Goal: Task Accomplishment & Management: Complete application form

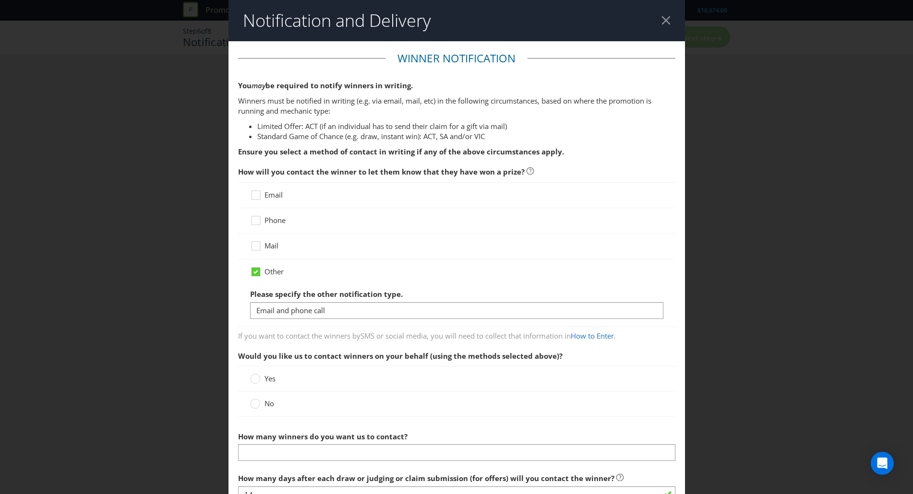
type input "Email and phone call"
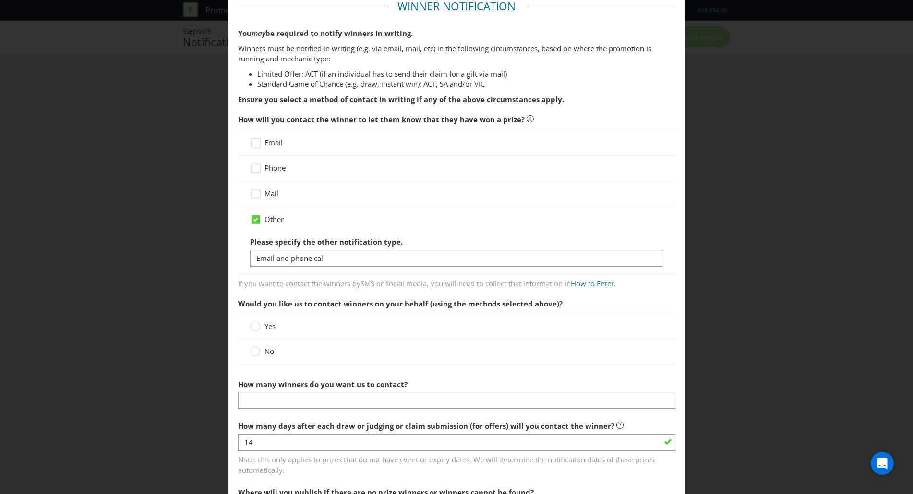
scroll to position [53, 0]
click at [256, 353] on circle at bounding box center [255, 351] width 10 height 10
click at [0, 0] on input "No" at bounding box center [0, 0] width 0 height 0
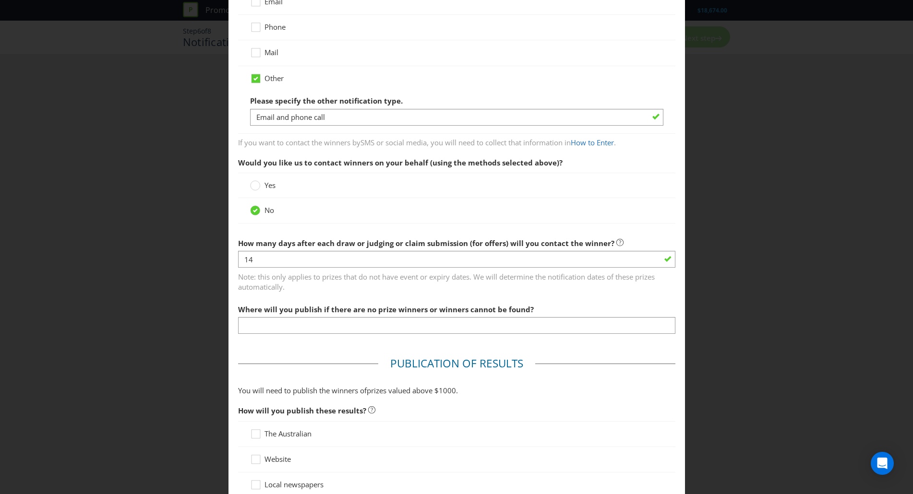
scroll to position [193, 0]
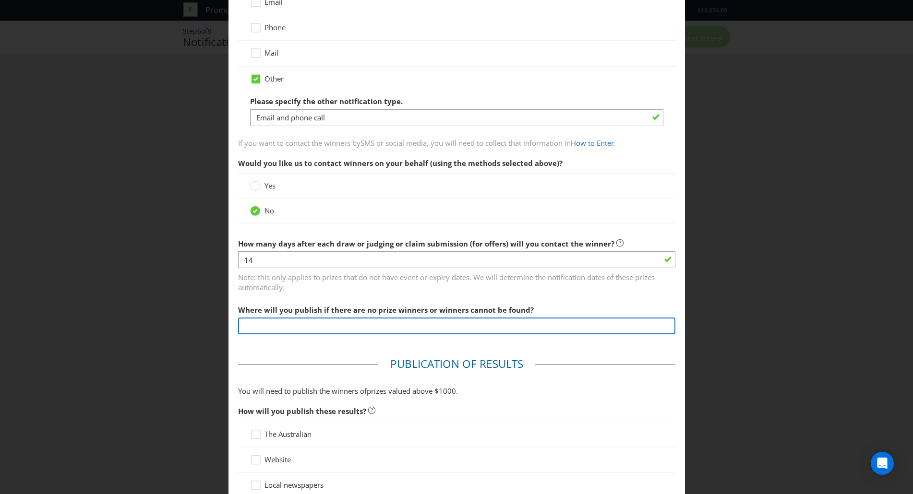
click at [343, 322] on input "text" at bounding box center [456, 326] width 437 height 17
paste input "[URL][DOMAIN_NAME]"
type input "[URL][DOMAIN_NAME]"
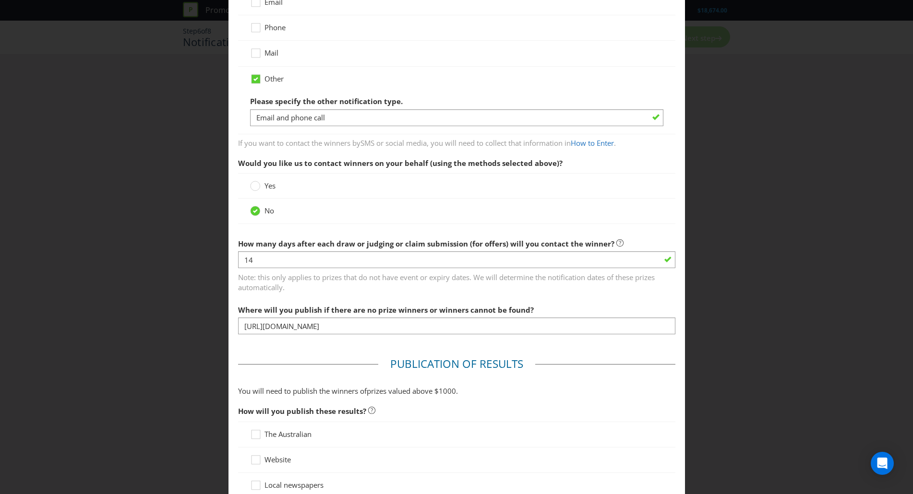
click at [760, 273] on div "Notification and Delivery Winner Notification You may be required to notify win…" at bounding box center [456, 247] width 913 height 494
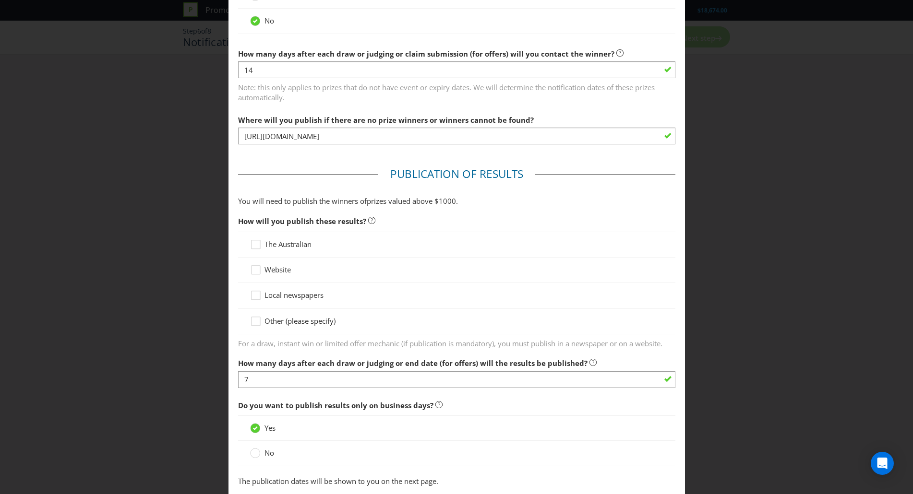
scroll to position [383, 0]
drag, startPoint x: 286, startPoint y: 200, endPoint x: 347, endPoint y: 199, distance: 60.9
click at [347, 199] on span "You will need to publish the winners of" at bounding box center [302, 201] width 129 height 10
drag, startPoint x: 302, startPoint y: 199, endPoint x: 340, endPoint y: 200, distance: 37.9
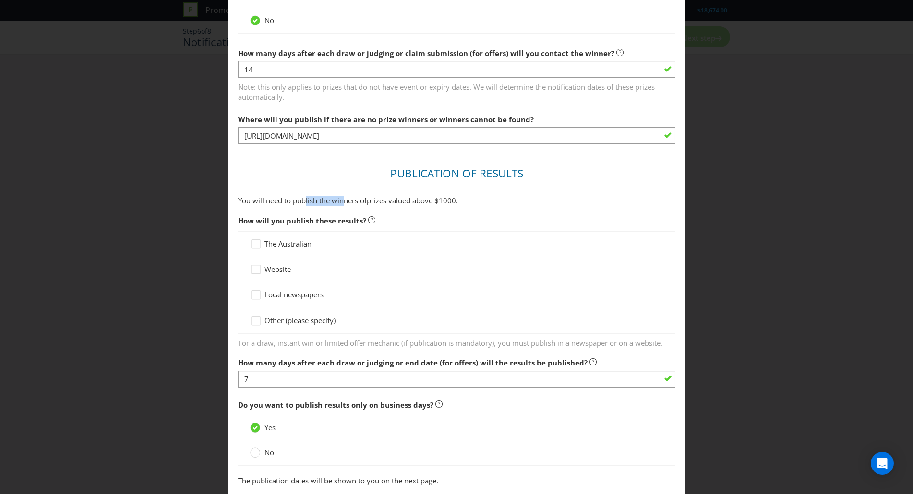
click at [340, 200] on span "You will need to publish the winners of" at bounding box center [302, 201] width 129 height 10
click at [402, 203] on span "s valued above $" at bounding box center [411, 201] width 56 height 10
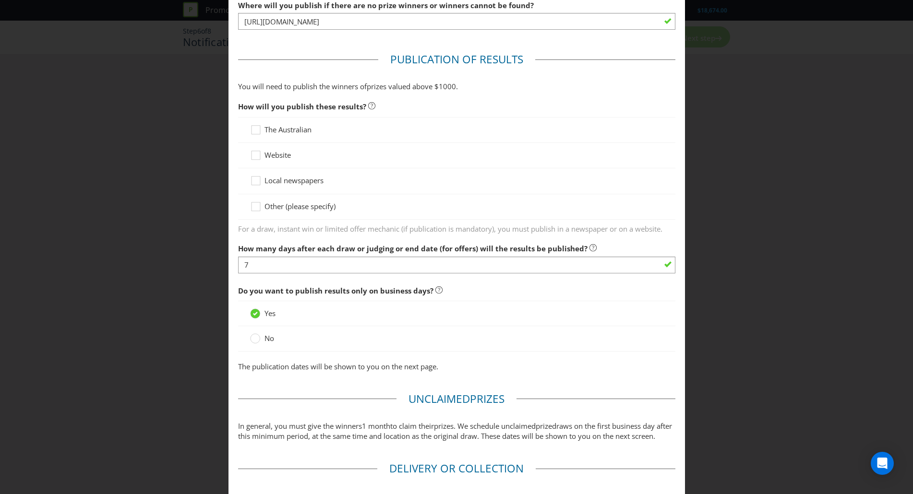
scroll to position [498, 0]
click at [251, 209] on icon at bounding box center [257, 208] width 14 height 14
click at [0, 0] on input "Other (please specify)" at bounding box center [0, 0] width 0 height 0
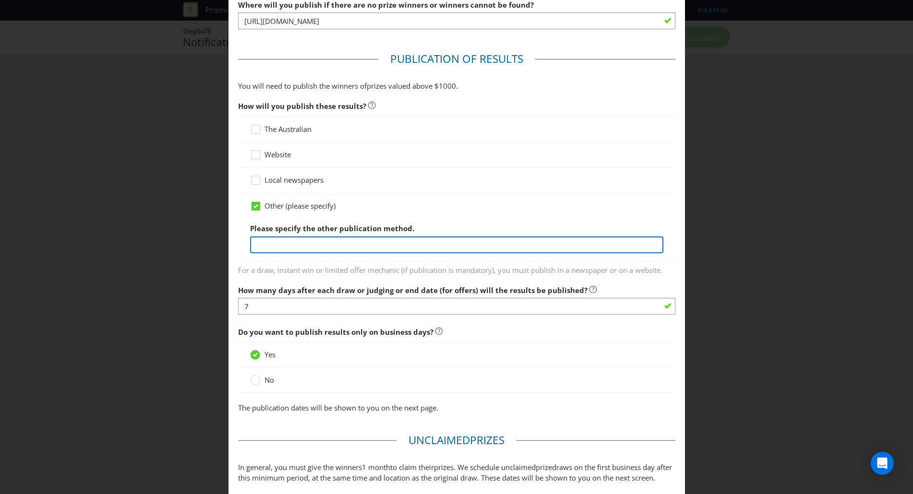
click at [287, 246] on input "text" at bounding box center [456, 245] width 413 height 17
paste input "[URL][DOMAIN_NAME]"
type input "[URL][DOMAIN_NAME]"
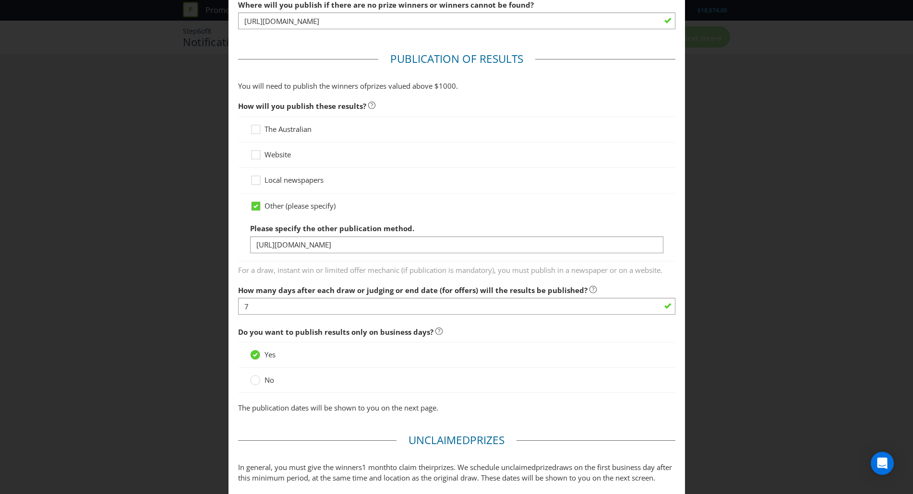
click at [706, 249] on div "Notification and Delivery Winner Notification You may be required to notify win…" at bounding box center [456, 247] width 913 height 494
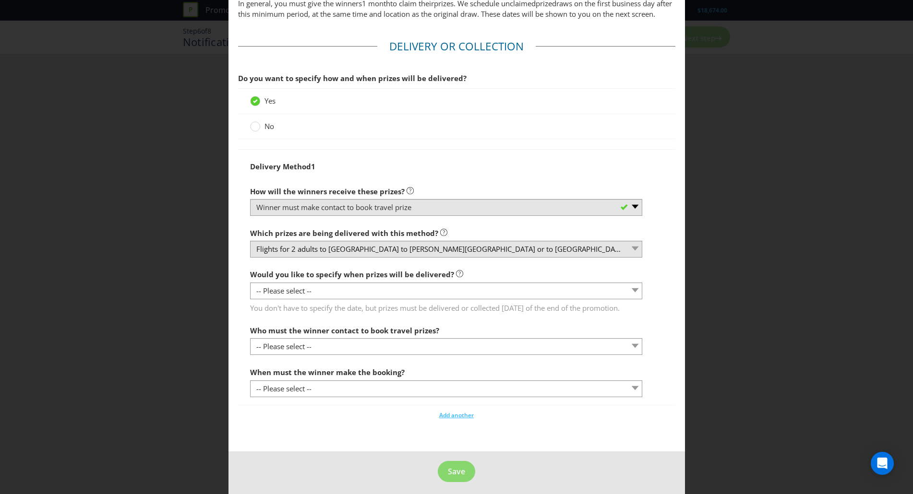
scroll to position [963, 0]
click at [254, 131] on circle at bounding box center [255, 126] width 10 height 10
click at [0, 0] on input "No" at bounding box center [0, 0] width 0 height 0
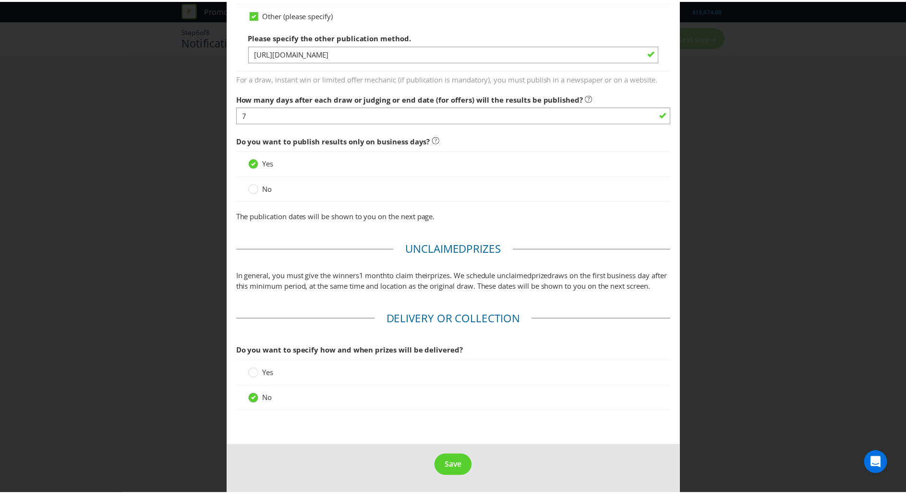
scroll to position [700, 0]
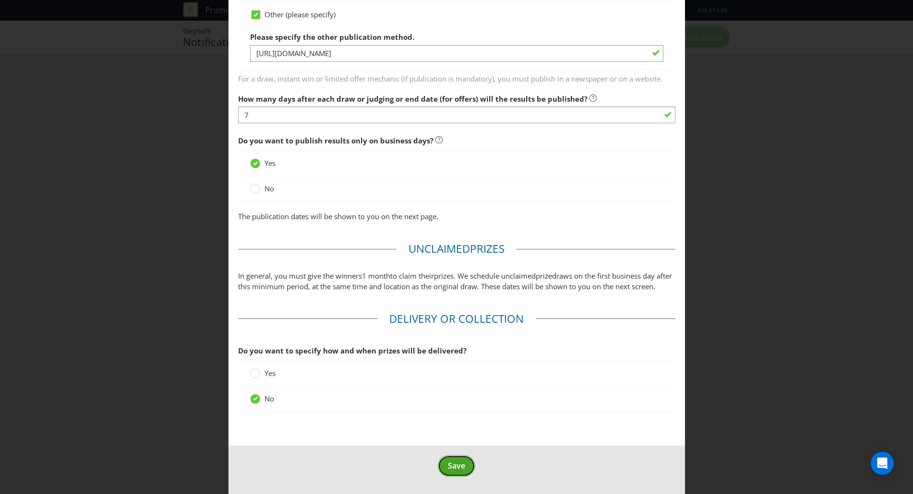
click at [456, 471] on span "Save" at bounding box center [456, 466] width 17 height 11
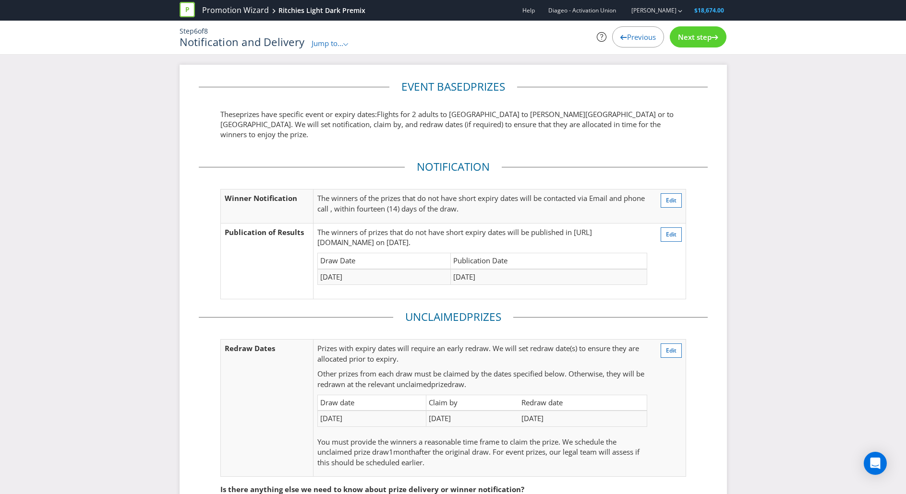
scroll to position [89, 0]
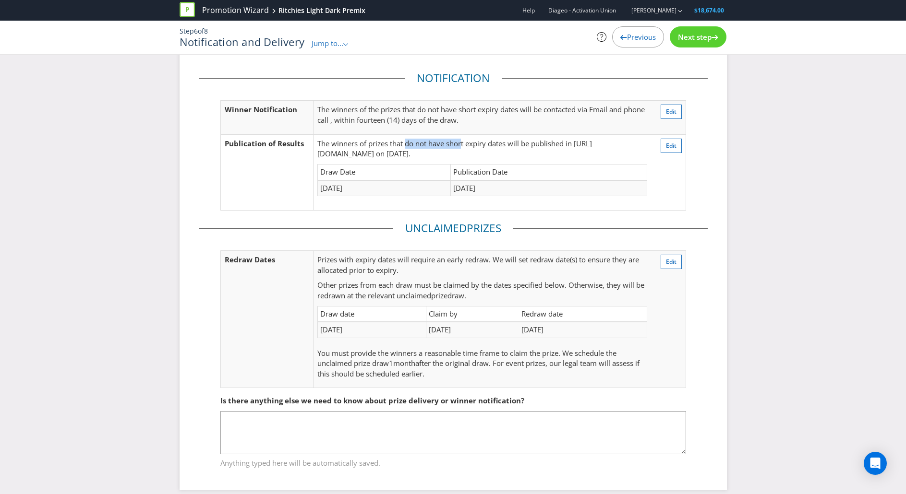
drag, startPoint x: 407, startPoint y: 133, endPoint x: 464, endPoint y: 137, distance: 56.7
click at [464, 139] on p "The winners of prizes that do not have short expiry dates will be published in …" at bounding box center [481, 149] width 329 height 21
click at [685, 40] on span "Next step" at bounding box center [695, 37] width 34 height 10
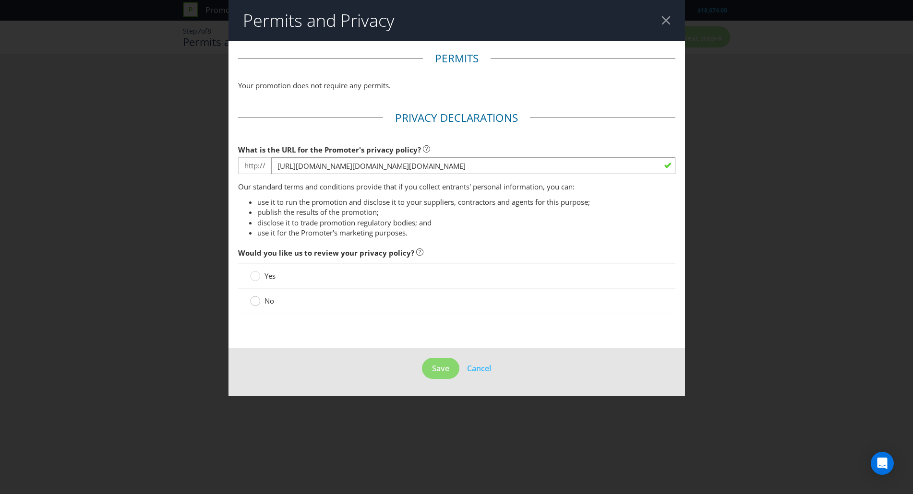
click at [255, 299] on div at bounding box center [255, 298] width 5 height 5
click at [0, 0] on input "No" at bounding box center [0, 0] width 0 height 0
click at [442, 368] on span "Save" at bounding box center [440, 368] width 17 height 11
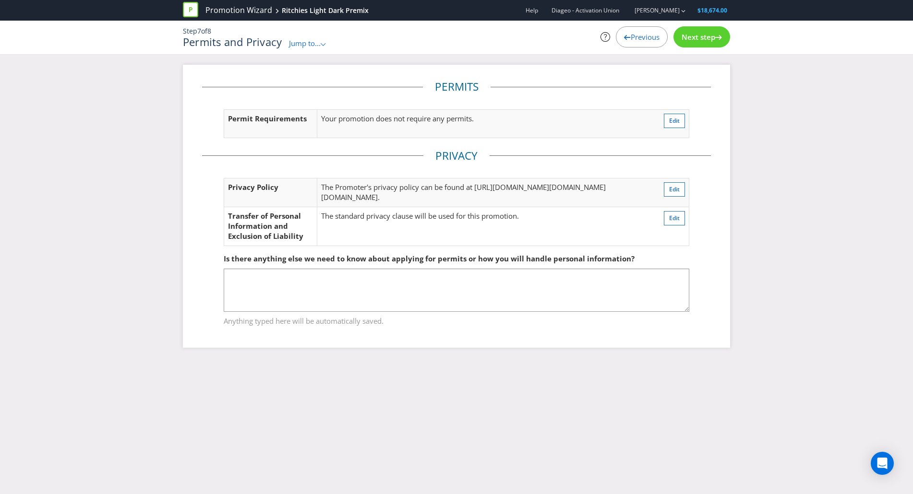
click at [697, 37] on span "Next step" at bounding box center [698, 37] width 34 height 10
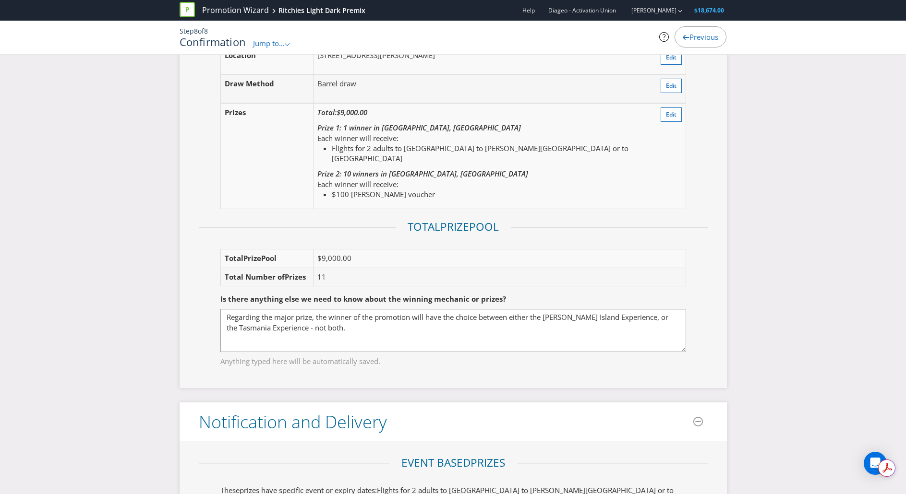
scroll to position [1232, 0]
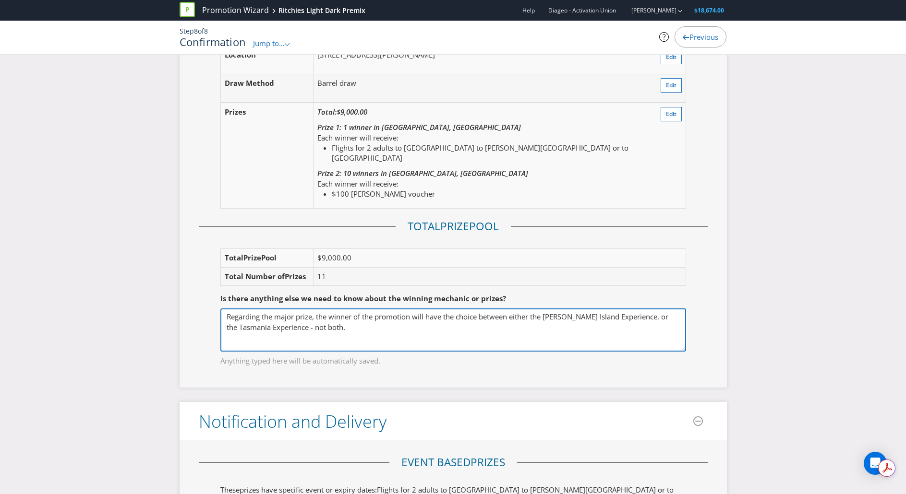
click at [409, 328] on textarea "Regarding the major prize, the winner of the promotion will have the choice bet…" at bounding box center [452, 330] width 465 height 43
paste textarea "Return economy airfares for two (2) people from the winner’ s nearest Australia…"
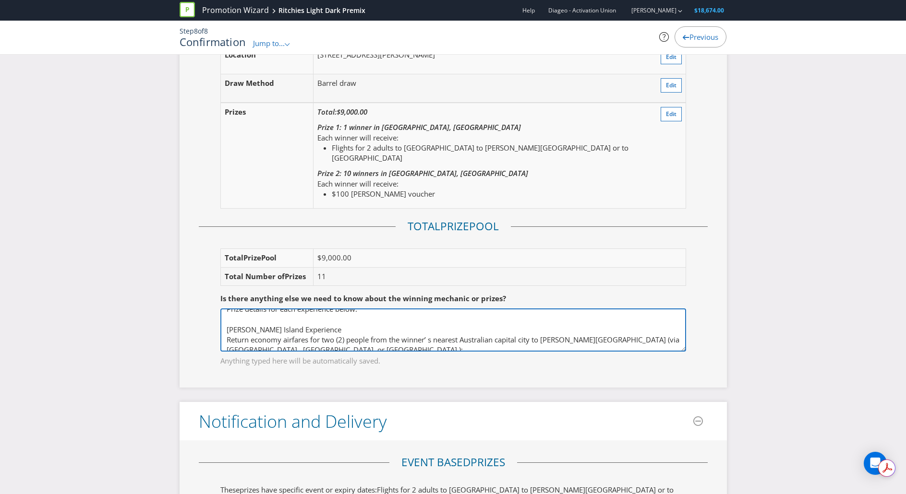
scroll to position [39, 0]
drag, startPoint x: 325, startPoint y: 329, endPoint x: 235, endPoint y: 324, distance: 89.9
click at [235, 324] on textarea "Regarding the major prize, the winner of the promotion will have the choice bet…" at bounding box center [452, 330] width 465 height 43
click at [225, 330] on textarea "Regarding the major prize, the winner of the promotion will have the choice bet…" at bounding box center [452, 330] width 465 height 43
drag, startPoint x: 225, startPoint y: 330, endPoint x: 313, endPoint y: 324, distance: 89.0
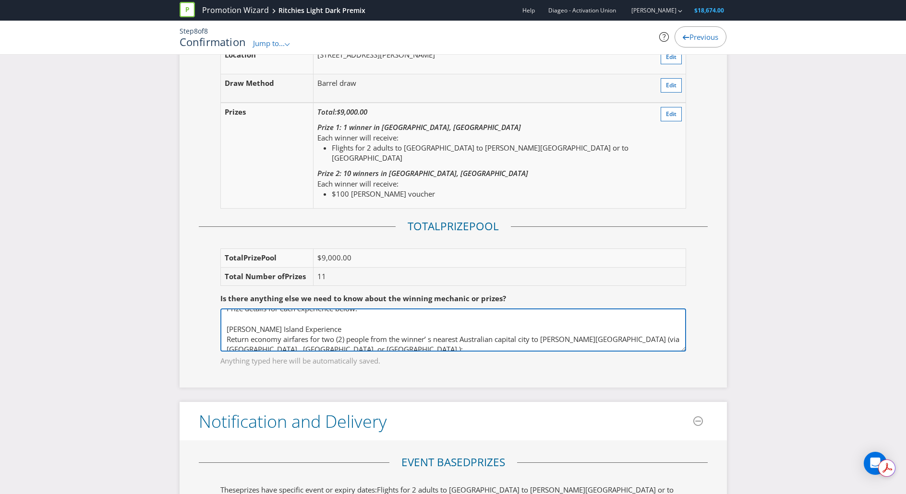
click at [313, 324] on textarea "Regarding the major prize, the winner of the promotion will have the choice bet…" at bounding box center [452, 330] width 465 height 43
click at [327, 325] on textarea "Regarding the major prize, the winner of the promotion will have the choice bet…" at bounding box center [452, 330] width 465 height 43
drag, startPoint x: 327, startPoint y: 325, endPoint x: 236, endPoint y: 332, distance: 91.9
click at [236, 332] on textarea "Regarding the major prize, the winner of the promotion will have the choice bet…" at bounding box center [452, 330] width 465 height 43
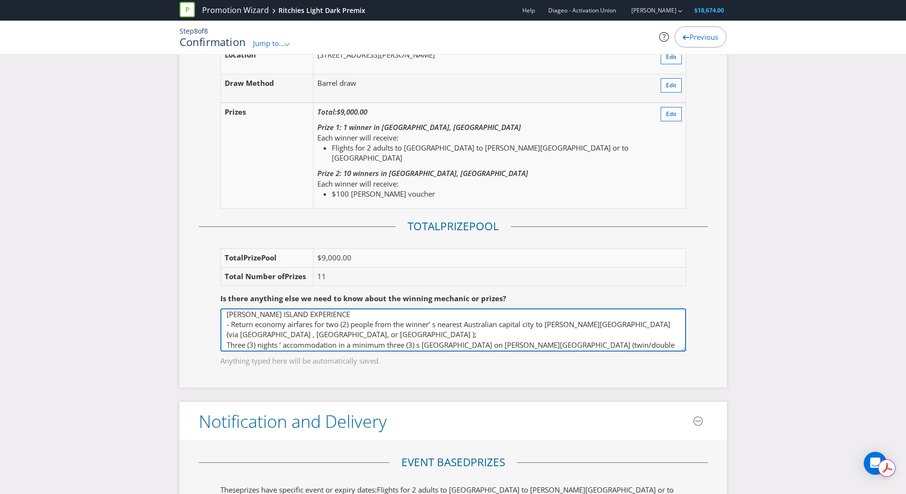
scroll to position [72, 0]
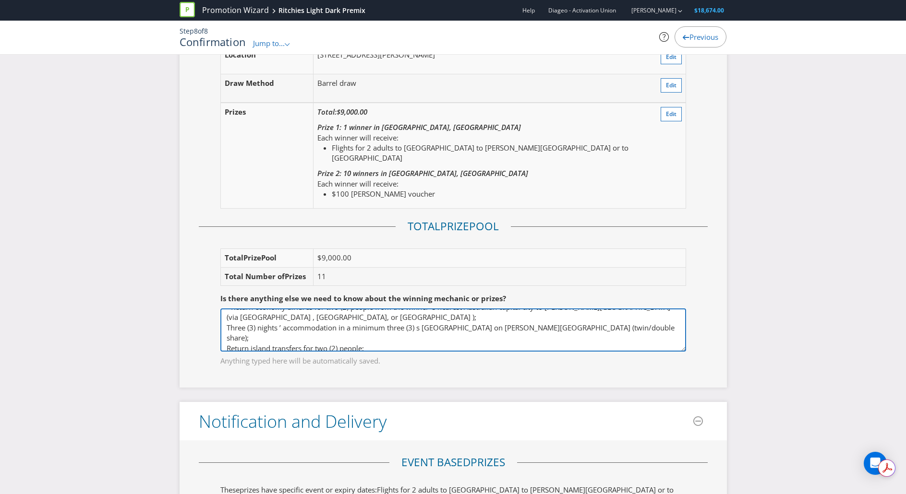
click at [229, 324] on textarea "Regarding the major prize, the winner of the promotion will have the choice bet…" at bounding box center [452, 330] width 465 height 43
click at [227, 336] on textarea "Regarding the major prize, the winner of the promotion will have the choice bet…" at bounding box center [452, 330] width 465 height 43
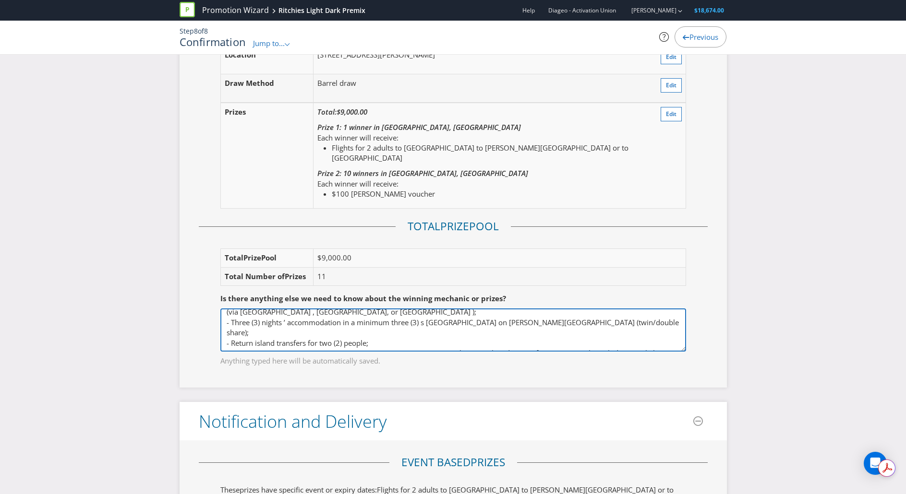
scroll to position [77, 0]
click at [227, 339] on textarea "Regarding the major prize, the winner of the promotion will have the choice bet…" at bounding box center [452, 330] width 465 height 43
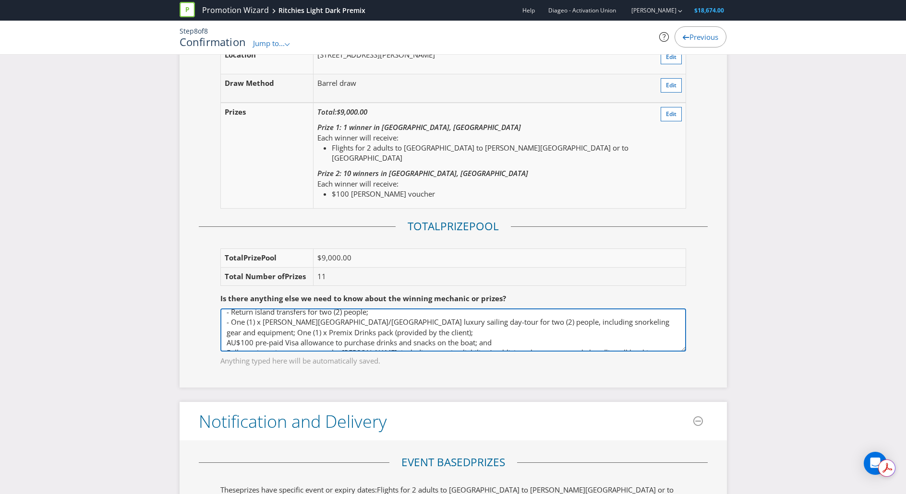
scroll to position [107, 0]
click at [224, 335] on textarea "Regarding the major prize, the winner of the promotion will have the choice bet…" at bounding box center [452, 330] width 465 height 43
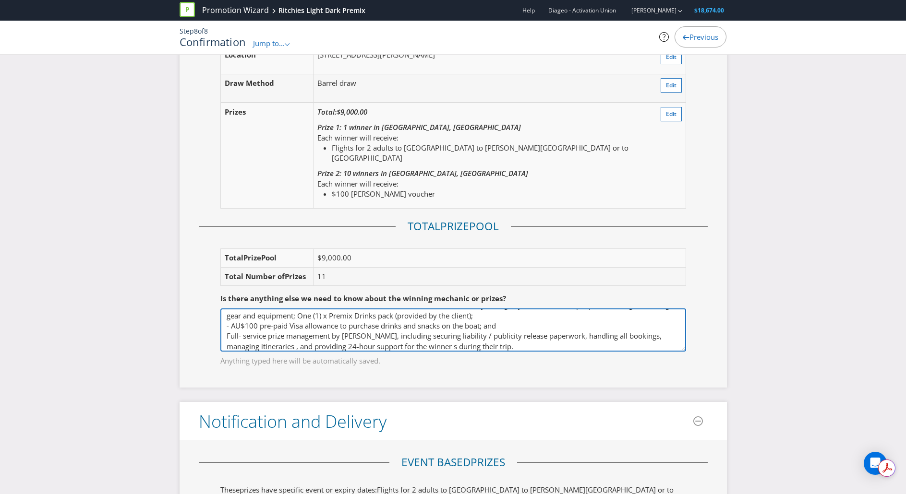
scroll to position [125, 0]
click at [222, 325] on textarea "Regarding the major prize, the winner of the promotion will have the choice bet…" at bounding box center [452, 330] width 465 height 43
click at [487, 332] on textarea "Regarding the major prize, the winner of the promotion will have the choice bet…" at bounding box center [452, 330] width 465 height 43
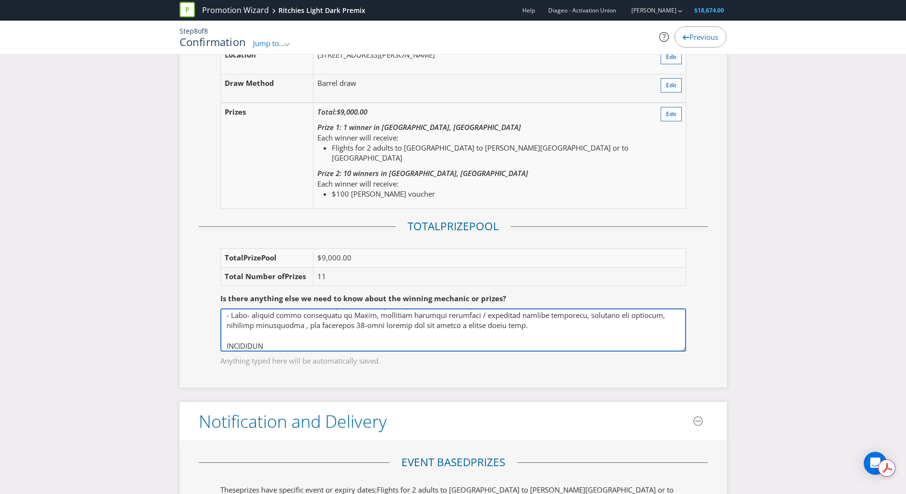
click at [278, 345] on textarea "Regarding the major prize, the winner of the promotion will have the choice bet…" at bounding box center [452, 330] width 465 height 43
paste textarea "Return economy airfares for two (2) people from the winners nearest Australian …"
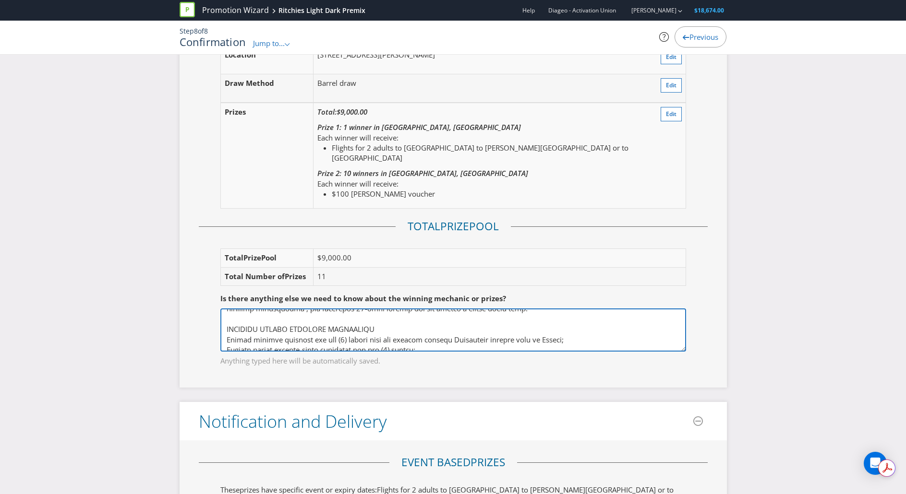
scroll to position [152, 0]
click at [226, 342] on textarea "Regarding the major prize, the winner of the promotion will have the choice bet…" at bounding box center [452, 330] width 465 height 43
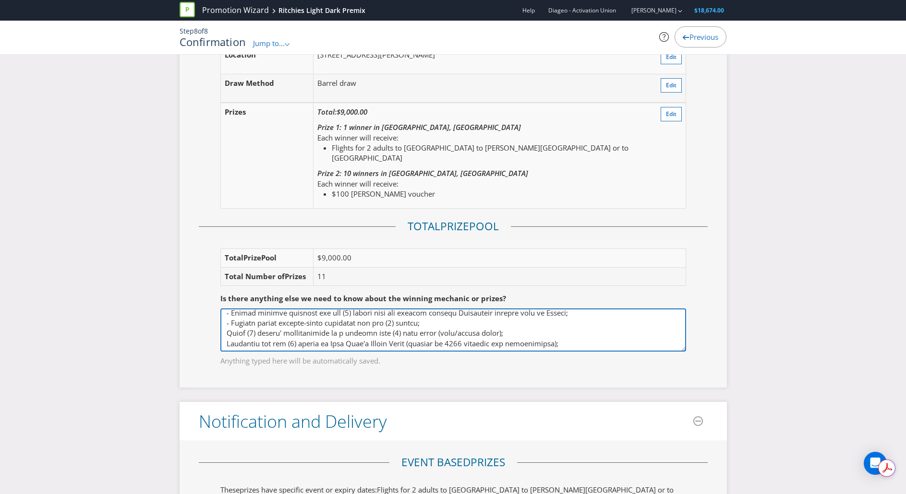
scroll to position [179, 0]
click at [224, 333] on textarea "Regarding the major prize, the winner of the promotion will have the choice bet…" at bounding box center [452, 330] width 465 height 43
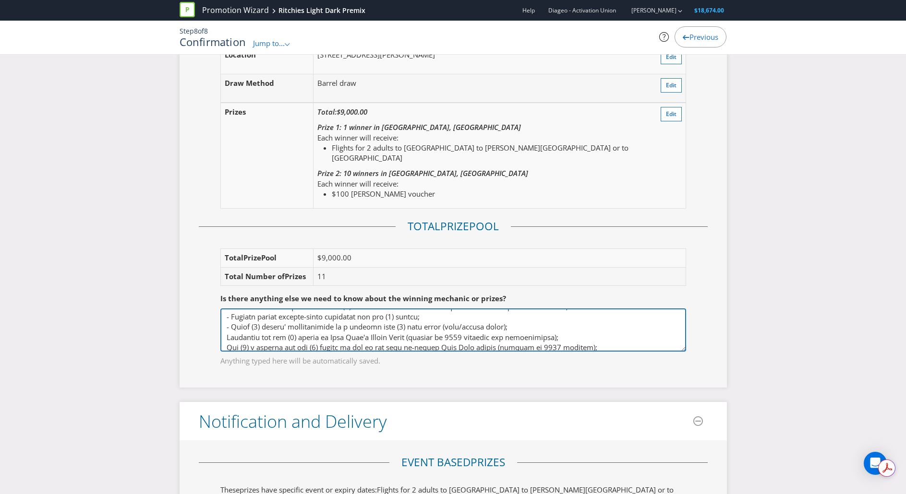
scroll to position [186, 0]
click at [225, 336] on textarea "Regarding the major prize, the winner of the promotion will have the choice bet…" at bounding box center [452, 330] width 465 height 43
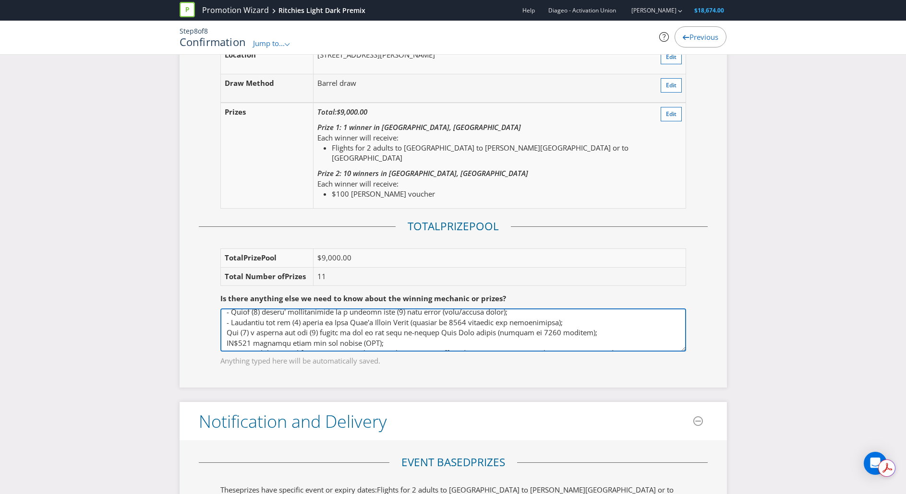
click at [225, 336] on textarea "Regarding the major prize, the winner of the promotion will have the choice bet…" at bounding box center [452, 330] width 465 height 43
click at [225, 314] on textarea "Regarding the major prize, the winner of the promotion will have the choice bet…" at bounding box center [452, 330] width 465 height 43
click at [227, 323] on textarea "Regarding the major prize, the winner of the promotion will have the choice bet…" at bounding box center [452, 330] width 465 height 43
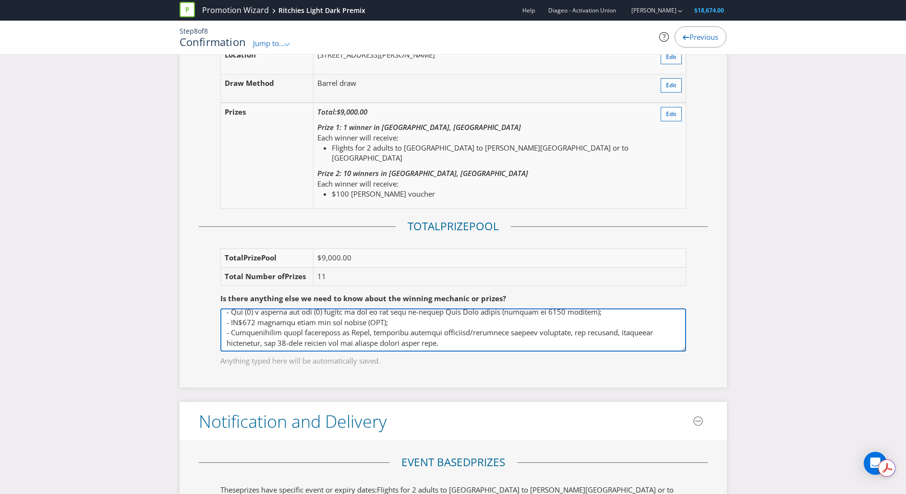
click at [227, 332] on textarea "Regarding the major prize, the winner of the promotion will have the choice bet…" at bounding box center [452, 330] width 465 height 43
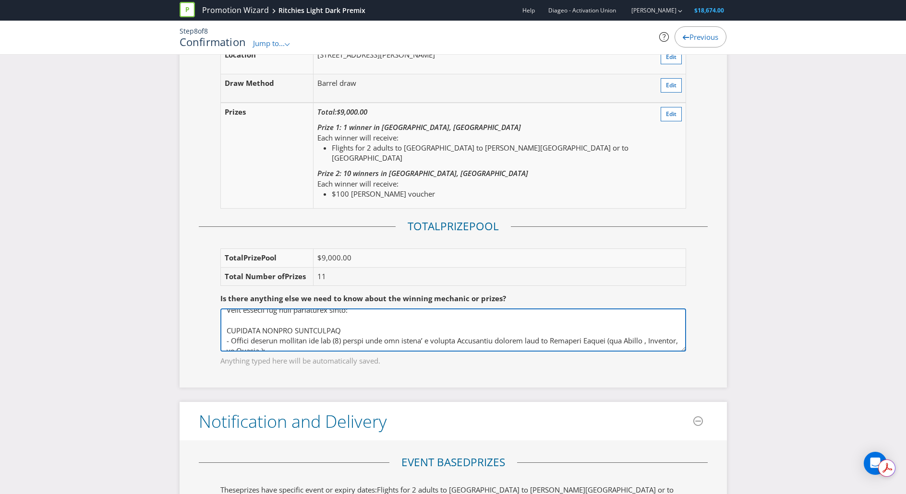
scroll to position [37, 0]
click at [291, 334] on textarea "Regarding the major prize, the winner of the promotion will have the choice bet…" at bounding box center [452, 330] width 465 height 43
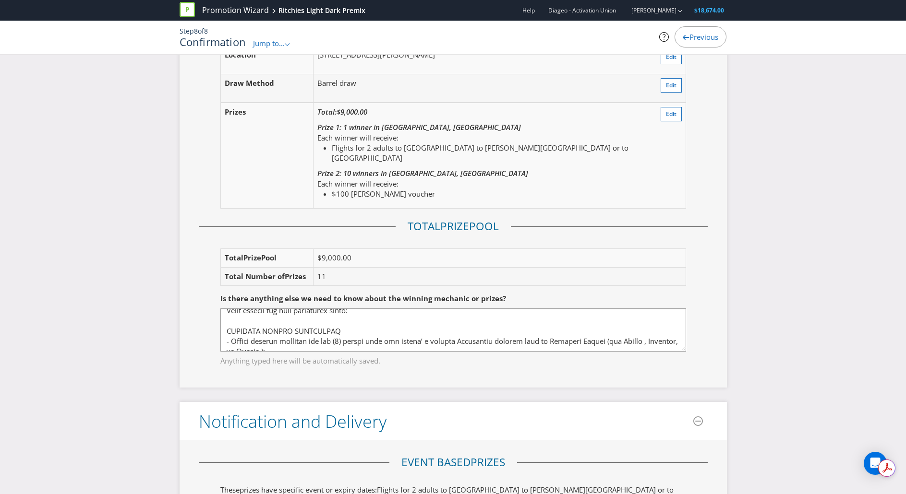
drag, startPoint x: 7, startPoint y: 238, endPoint x: 28, endPoint y: 242, distance: 22.1
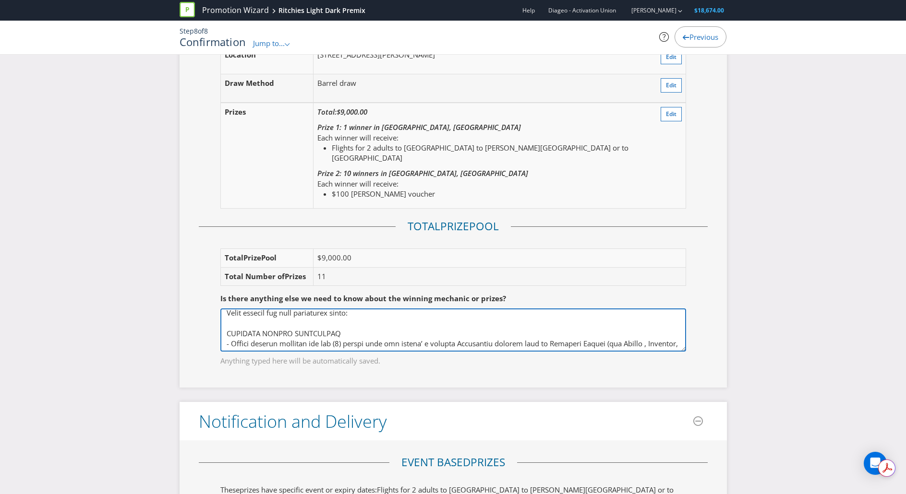
click at [292, 334] on textarea "Regarding the major prize, the winner of the promotion will have the choice bet…" at bounding box center [452, 330] width 465 height 43
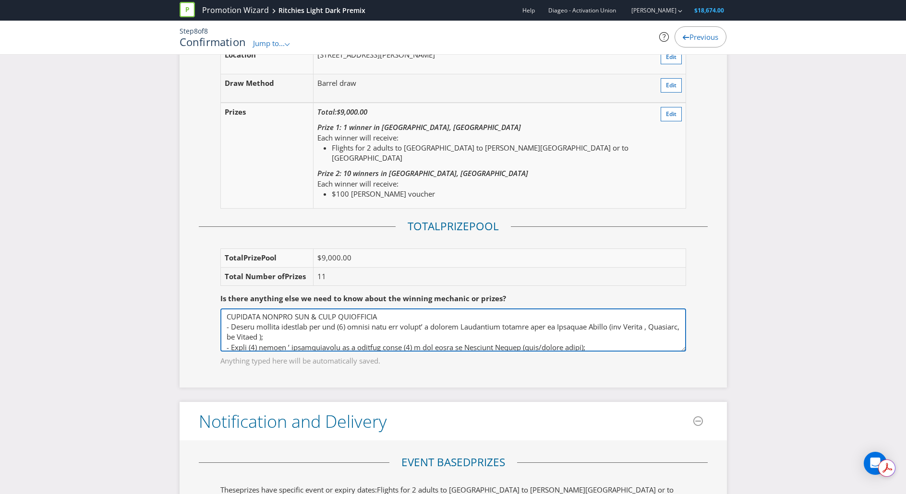
scroll to position [51, 0]
click at [303, 317] on textarea "Regarding the major prize, the winner of the promotion will have the choice bet…" at bounding box center [452, 330] width 465 height 43
click at [343, 333] on textarea "Regarding the major prize, the winner of the promotion will have the choice bet…" at bounding box center [452, 330] width 465 height 43
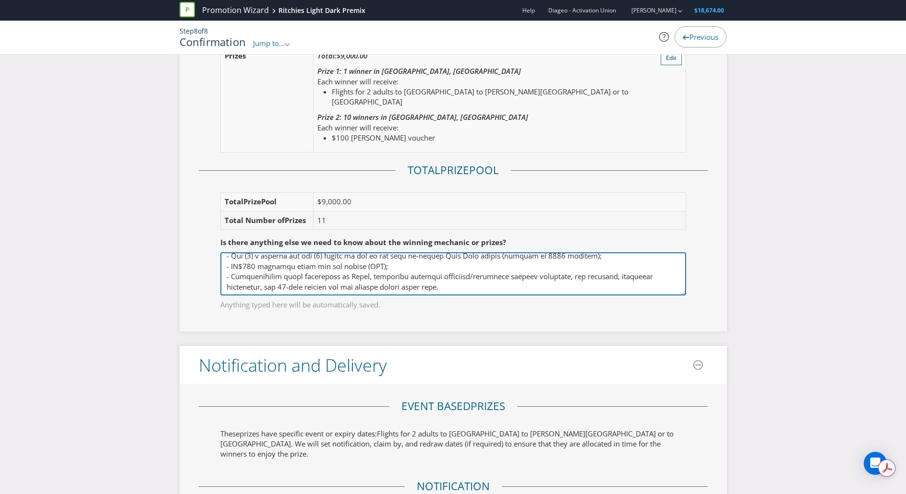
scroll to position [1289, 0]
type textarea "Regarding the major prize, the winner of the promotion will have the choice bet…"
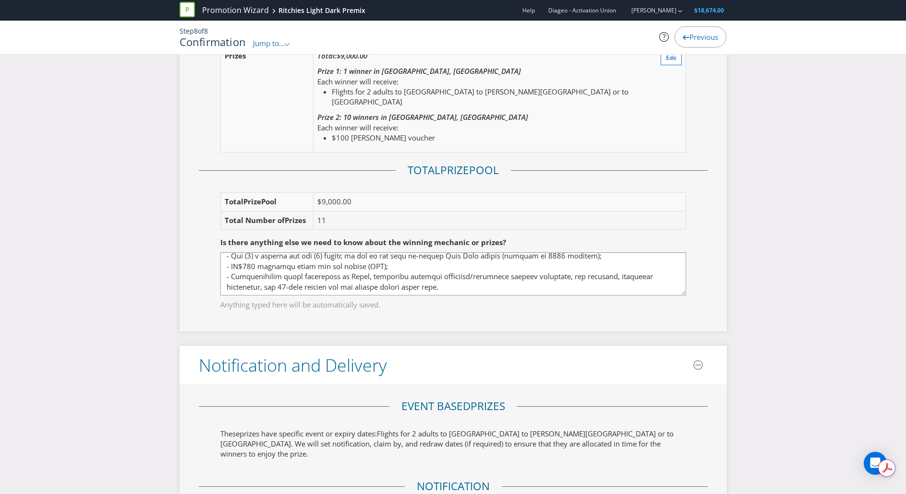
click at [398, 203] on td "$9,000.00" at bounding box center [499, 202] width 372 height 18
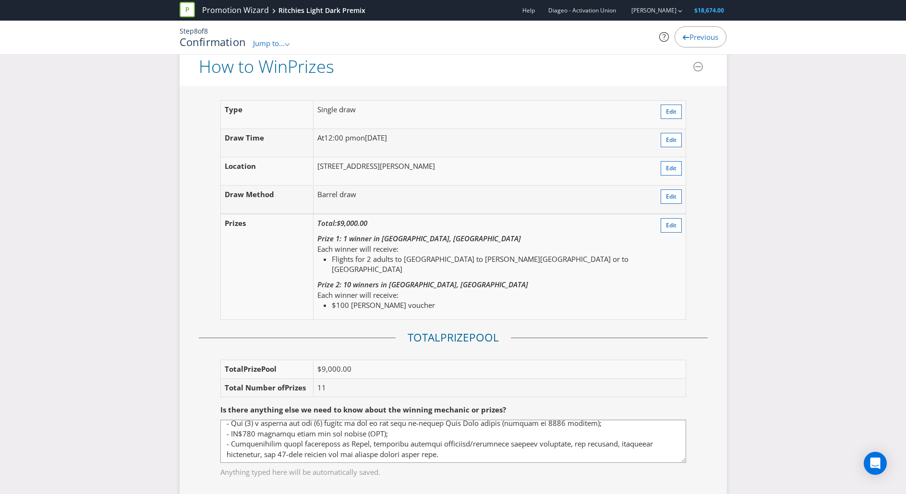
scroll to position [1331, 0]
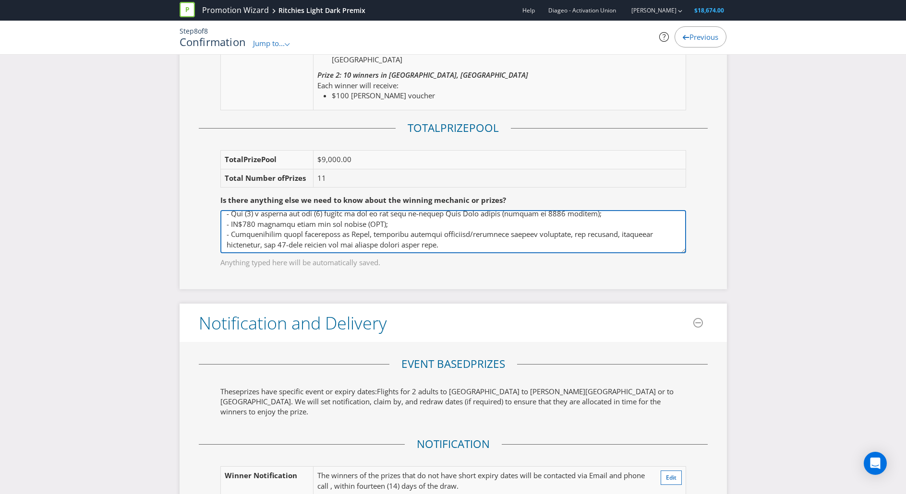
click at [485, 243] on textarea "Regarding the major prize, the winner of the promotion will have the choice bet…" at bounding box center [452, 231] width 465 height 43
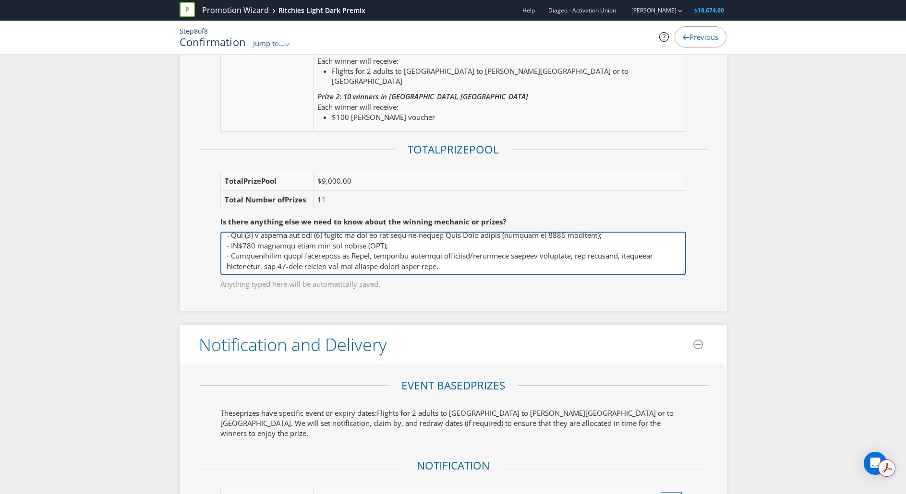
scroll to position [0, 0]
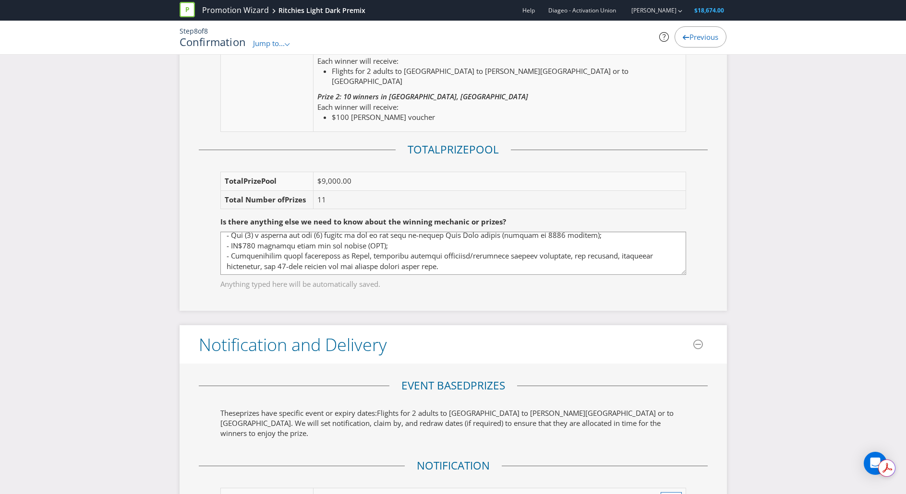
click at [515, 305] on div "Type Single draw Edit Draw Time At 12:00 pm on Tuesday 9th Dec 2025 Edit Locati…" at bounding box center [452, 104] width 547 height 413
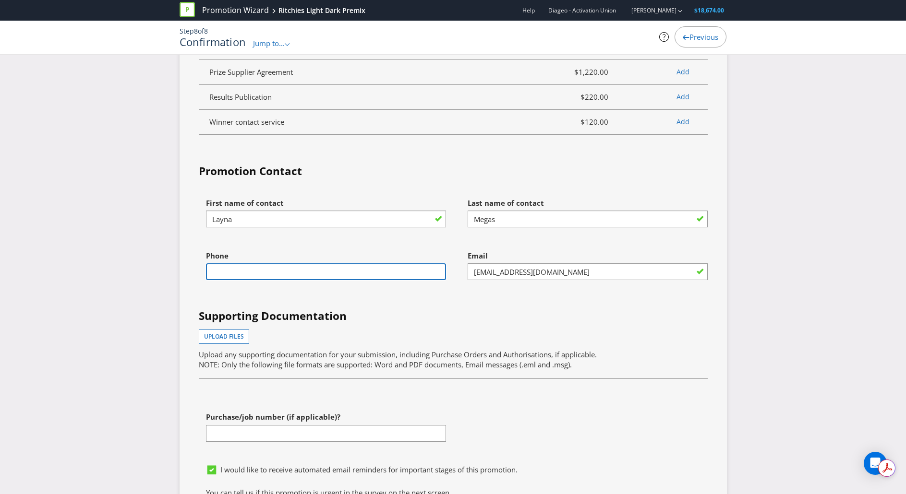
click at [383, 280] on input "text" at bounding box center [326, 271] width 240 height 17
type input "0406550041"
click at [426, 299] on div "Phone 0406550041" at bounding box center [322, 272] width 262 height 53
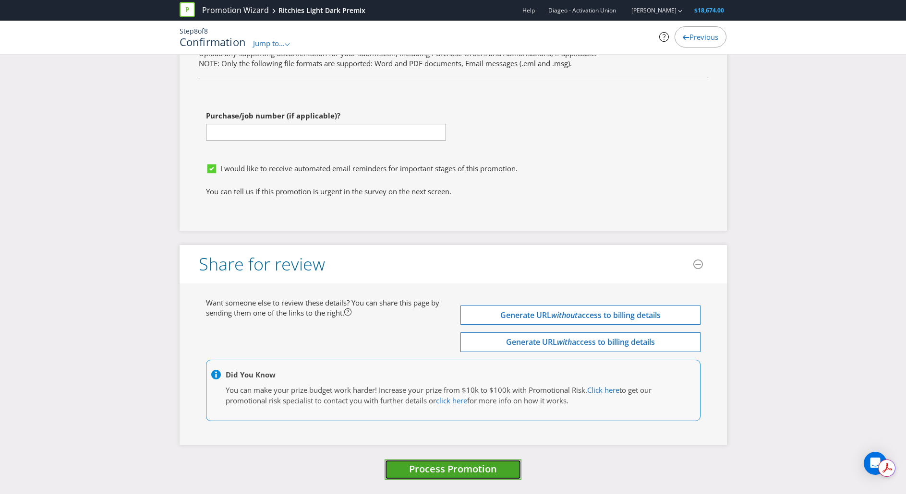
click at [459, 474] on span "Process Promotion" at bounding box center [453, 469] width 88 height 13
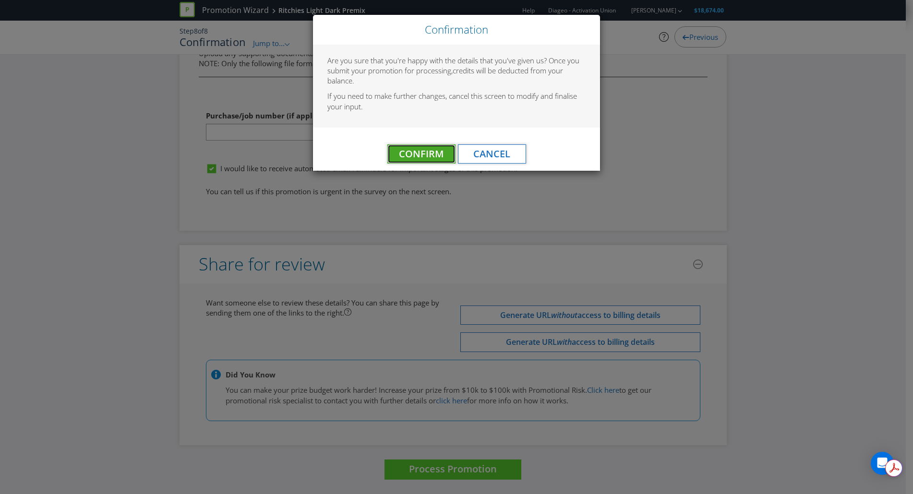
click at [421, 151] on span "Confirm" at bounding box center [421, 153] width 45 height 13
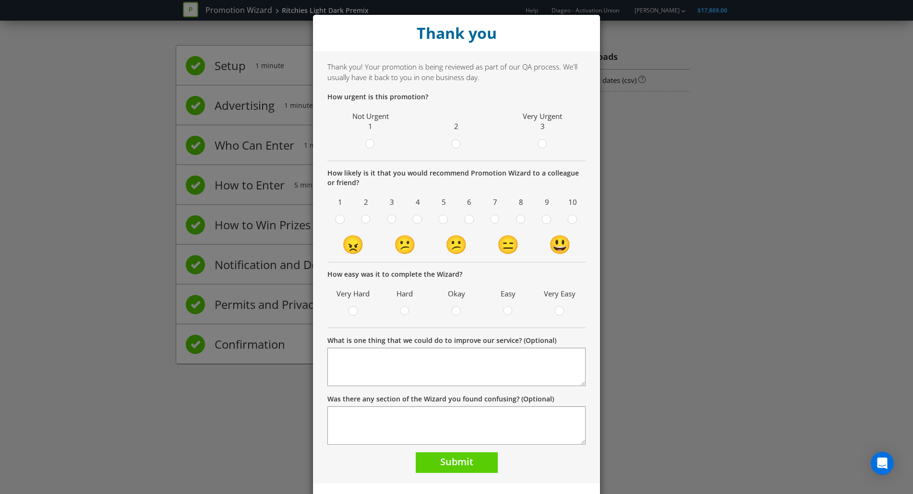
click at [764, 295] on div "Thank you Thank you! Your promotion is being reviewed as part of our QA process…" at bounding box center [456, 247] width 913 height 494
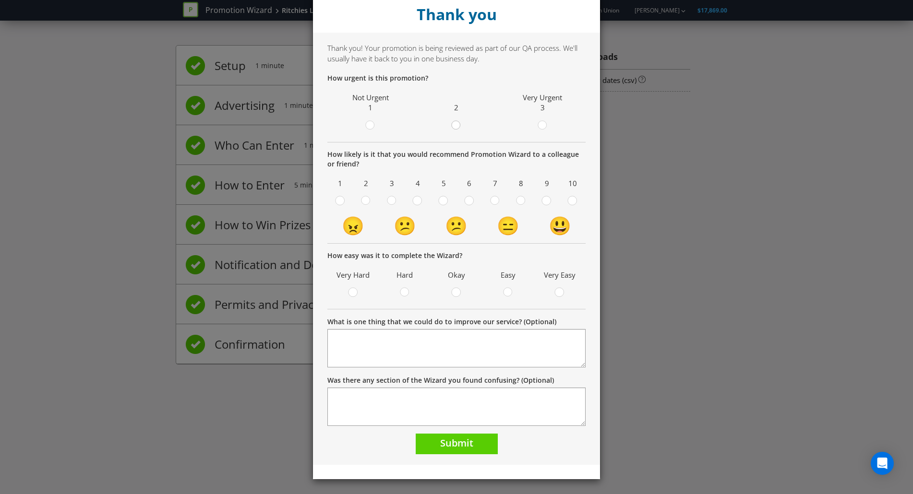
click at [451, 130] on icon at bounding box center [456, 125] width 10 height 10
click at [0, 0] on input "radio" at bounding box center [0, 0] width 0 height 0
click at [564, 200] on label at bounding box center [572, 202] width 16 height 12
click at [0, 0] on input "radio" at bounding box center [0, 0] width 0 height 0
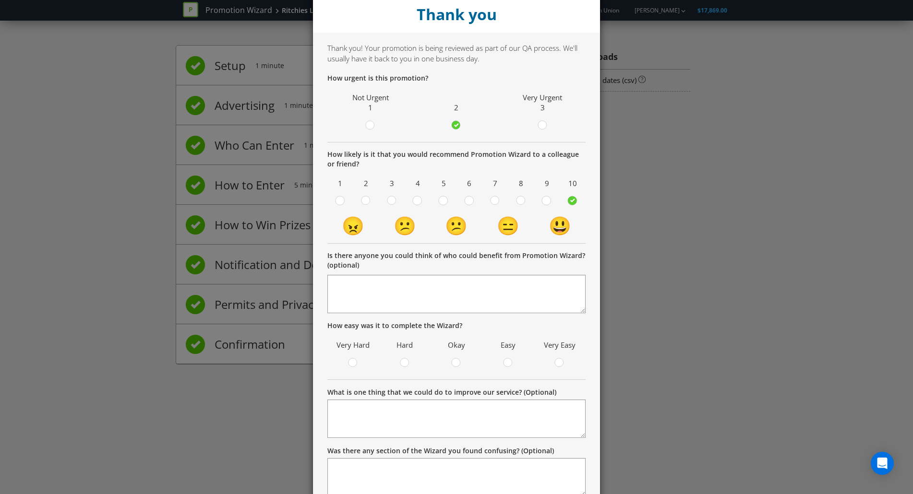
click at [558, 357] on div "Very Easy" at bounding box center [559, 354] width 42 height 32
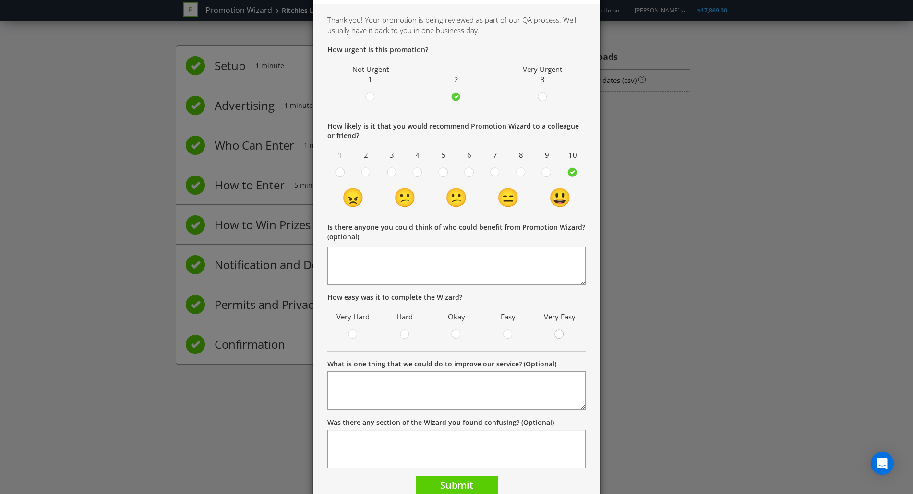
click at [558, 335] on circle at bounding box center [559, 334] width 9 height 9
click at [0, 0] on input "radio" at bounding box center [0, 0] width 0 height 0
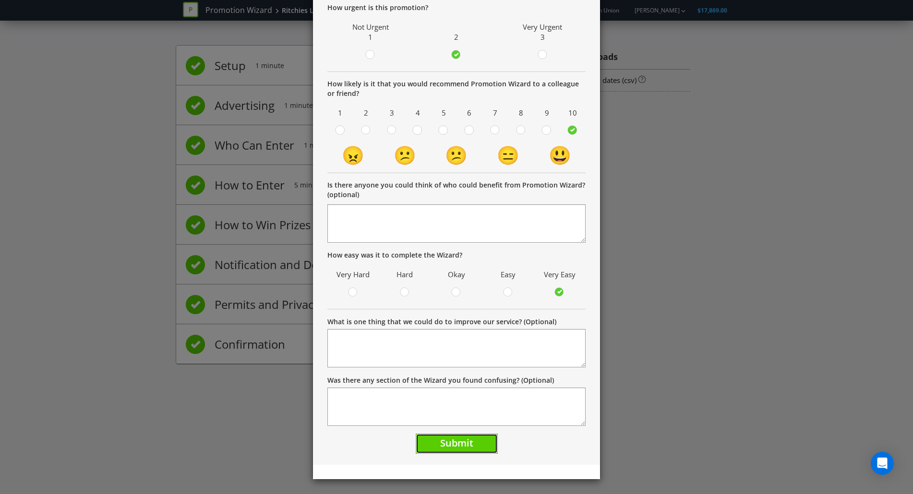
click at [471, 449] on button "Submit" at bounding box center [457, 444] width 82 height 21
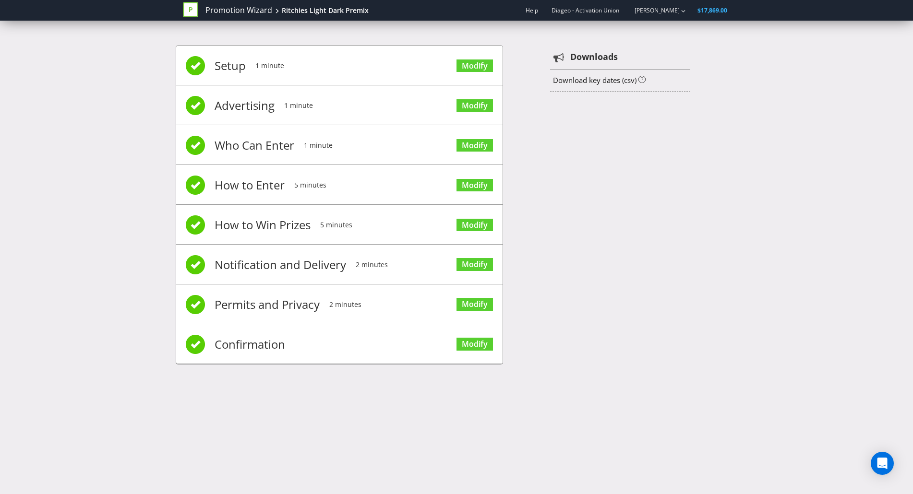
click at [47, 238] on div "Setup 1 minute Modify Advertising 1 minute Modify Who Can Enter 1 minute Modify…" at bounding box center [456, 210] width 913 height 358
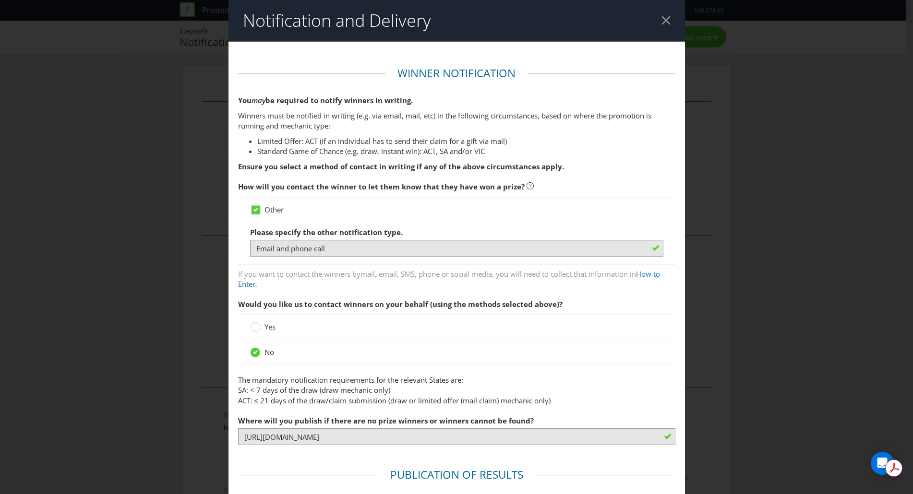
click at [663, 19] on div at bounding box center [665, 20] width 9 height 9
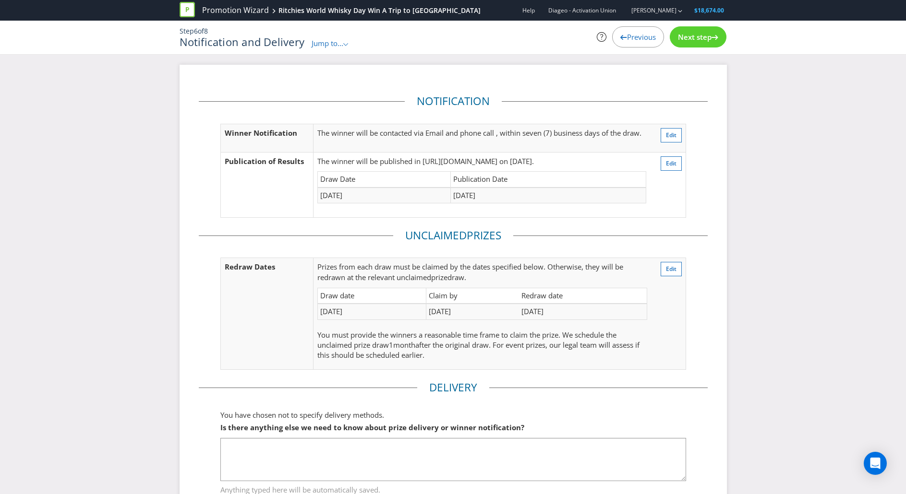
click at [698, 35] on span "Next step" at bounding box center [695, 37] width 34 height 10
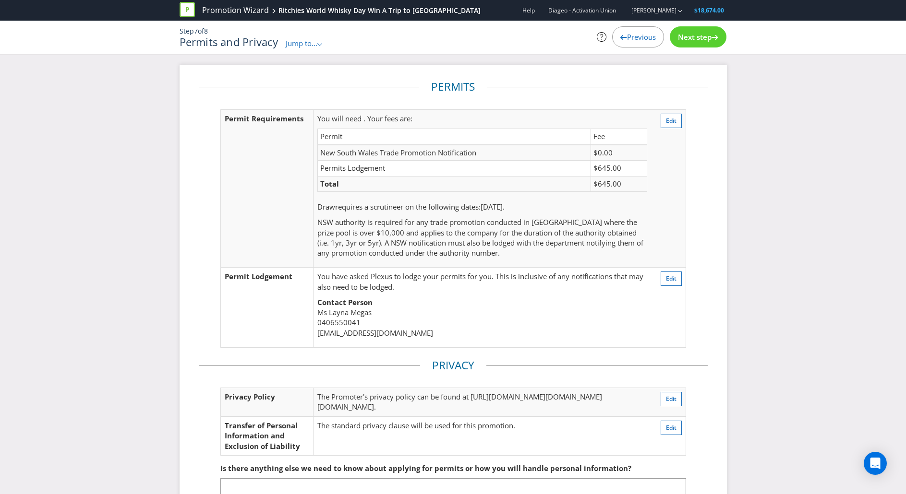
scroll to position [29, 0]
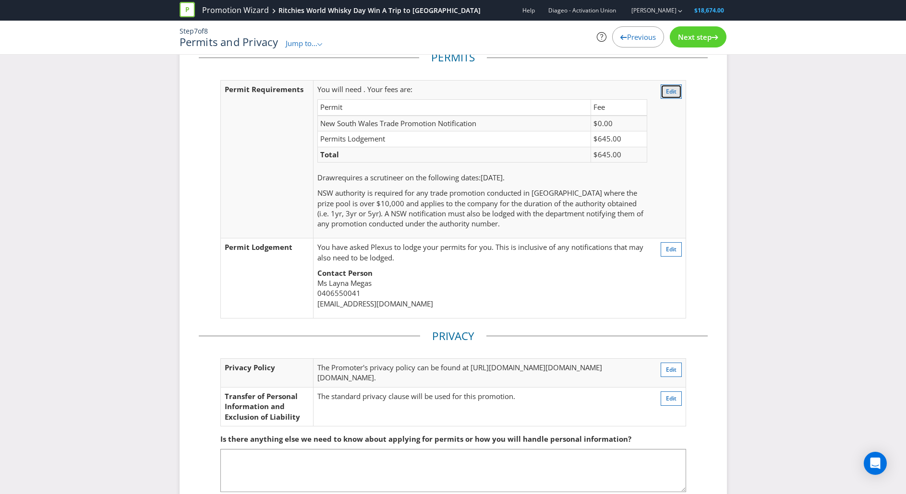
click at [666, 95] on span "Edit" at bounding box center [671, 91] width 11 height 8
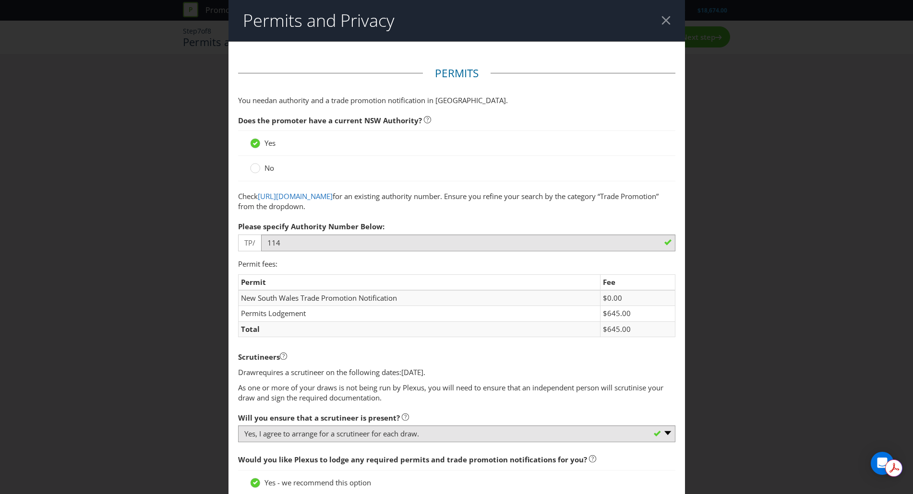
click at [661, 19] on div at bounding box center [665, 20] width 9 height 9
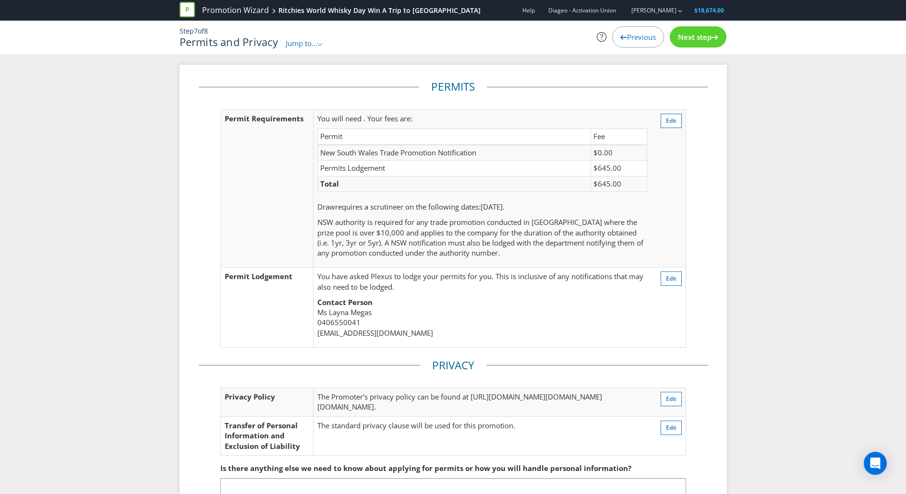
click at [303, 41] on span "Jump to..." at bounding box center [302, 43] width 32 height 10
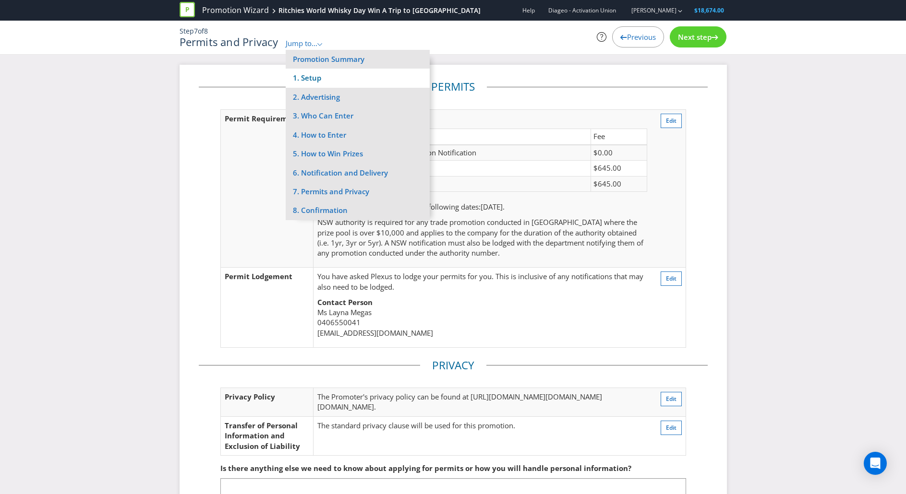
click at [319, 80] on li "1. Setup" at bounding box center [358, 78] width 144 height 19
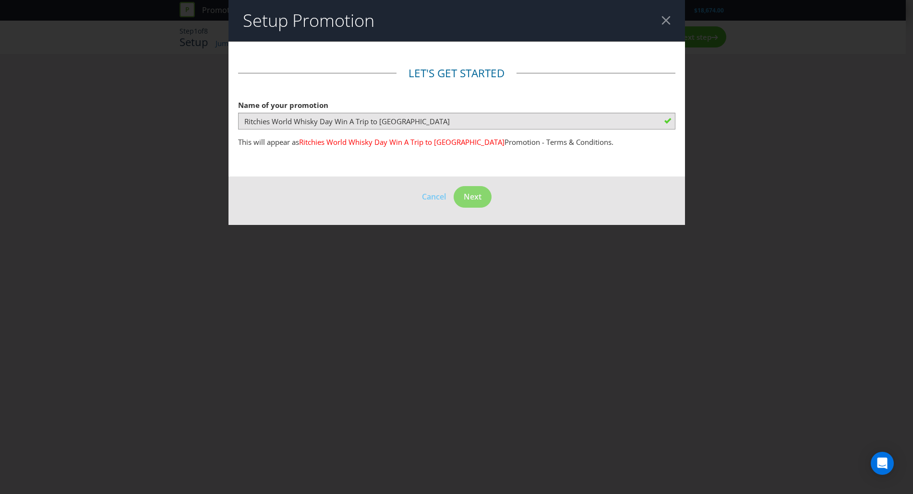
click at [660, 17] on header "Setup Promotion" at bounding box center [456, 20] width 456 height 41
click at [666, 20] on div at bounding box center [665, 20] width 9 height 9
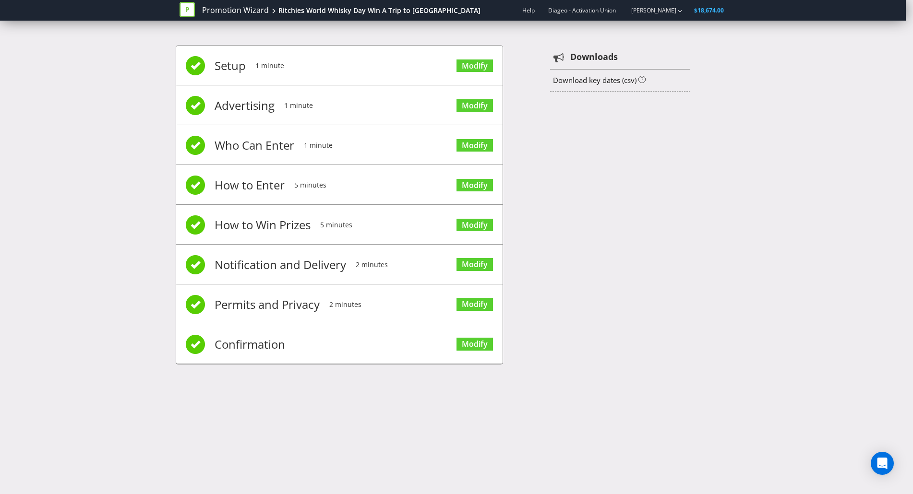
click at [259, 107] on span "Advertising" at bounding box center [245, 105] width 60 height 38
click at [510, 100] on div "Setup 1 minute Modify Advertising 1 minute Modify Who Can Enter 1 minute Modify…" at bounding box center [456, 210] width 561 height 358
click at [490, 101] on link "Modify" at bounding box center [474, 105] width 36 height 13
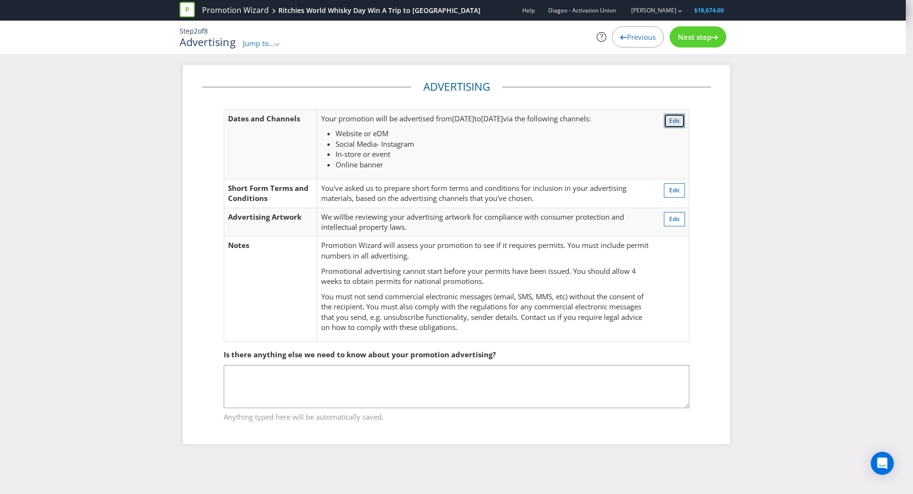
click at [677, 117] on span "Edit" at bounding box center [674, 121] width 11 height 8
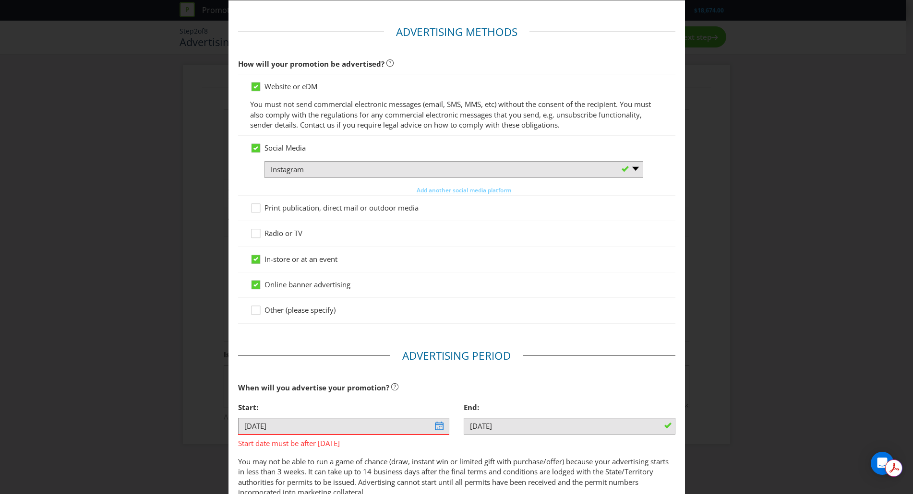
scroll to position [6, 0]
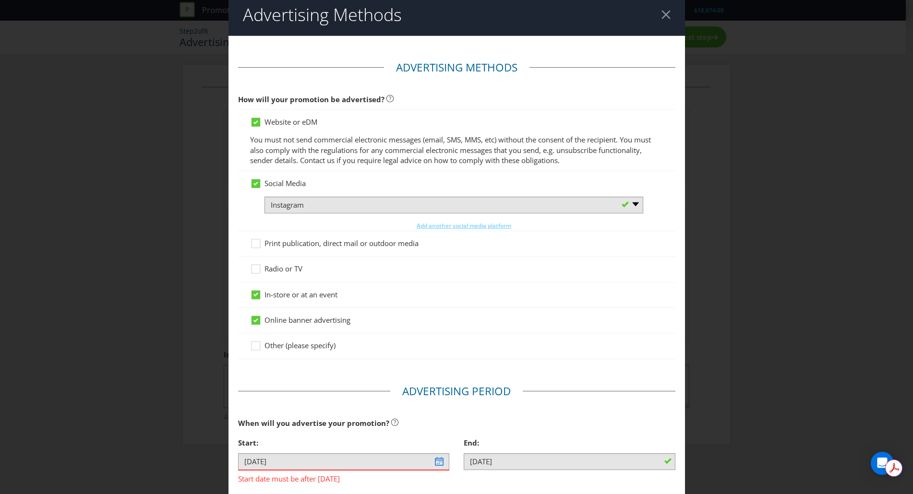
click at [661, 12] on div at bounding box center [665, 14] width 9 height 9
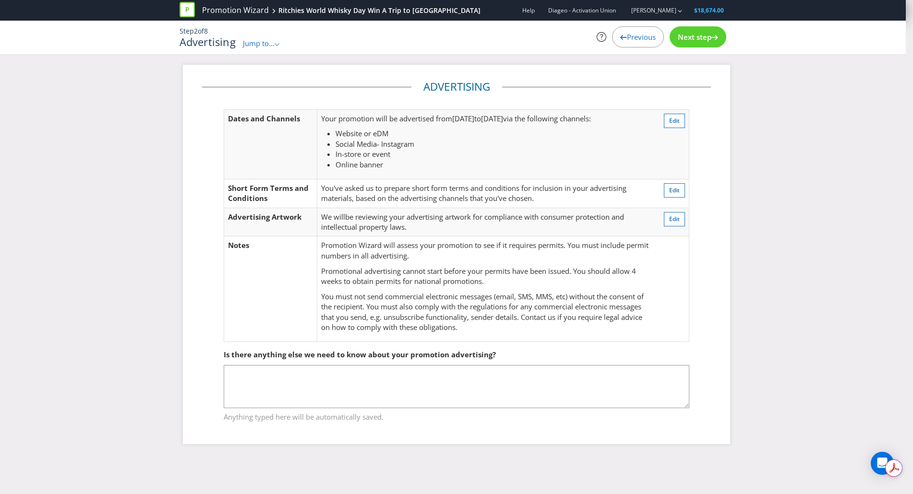
click at [686, 41] on span "Next step" at bounding box center [695, 37] width 34 height 10
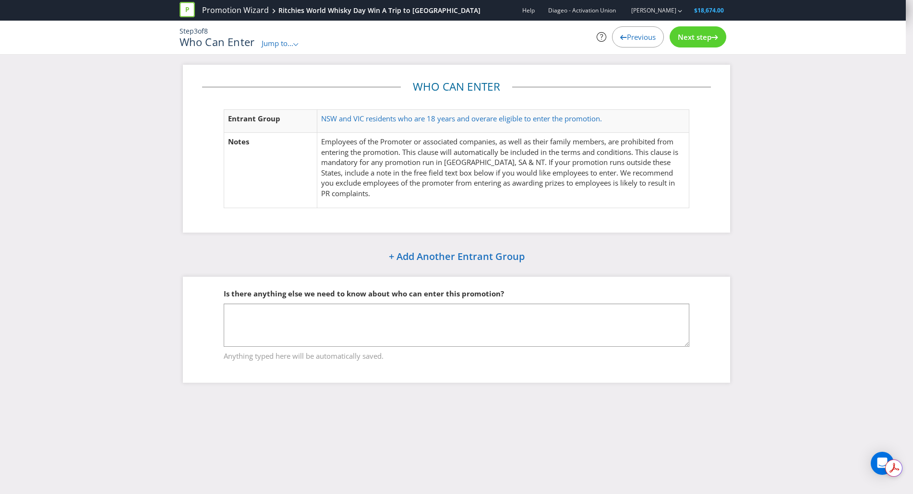
click at [648, 121] on p "NSW and VIC residents who are 18 years and over are eligible to enter the promo…" at bounding box center [503, 119] width 364 height 10
click at [573, 161] on p "Employees of the Promoter or associated companies, as well as their family memb…" at bounding box center [503, 168] width 364 height 62
click at [459, 115] on span "NSW and VIC residents who are 18 years and over" at bounding box center [403, 119] width 165 height 10
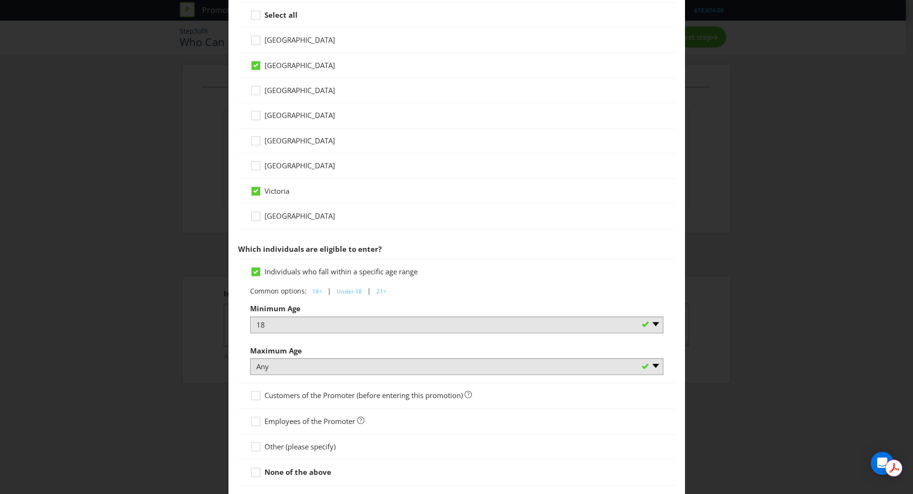
scroll to position [341, 0]
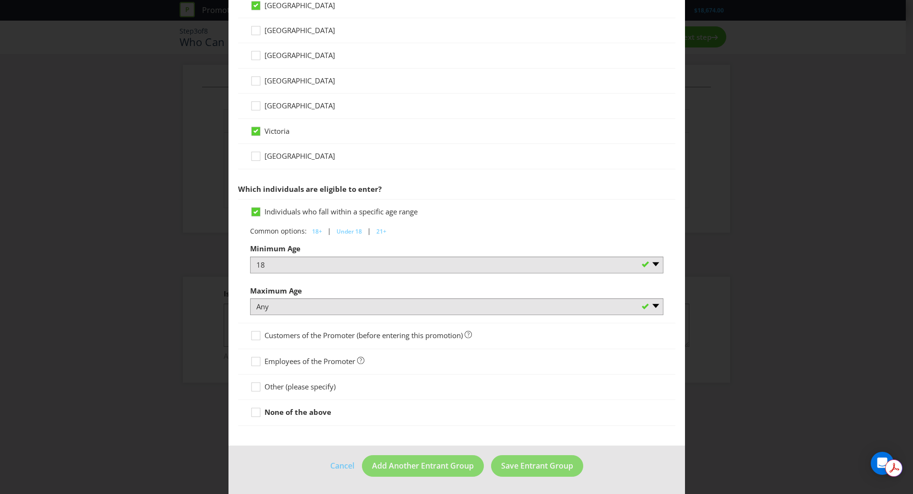
click at [850, 140] on div "Entrant Groups What type of entrant can enter this promotion? Individual person…" at bounding box center [456, 247] width 913 height 494
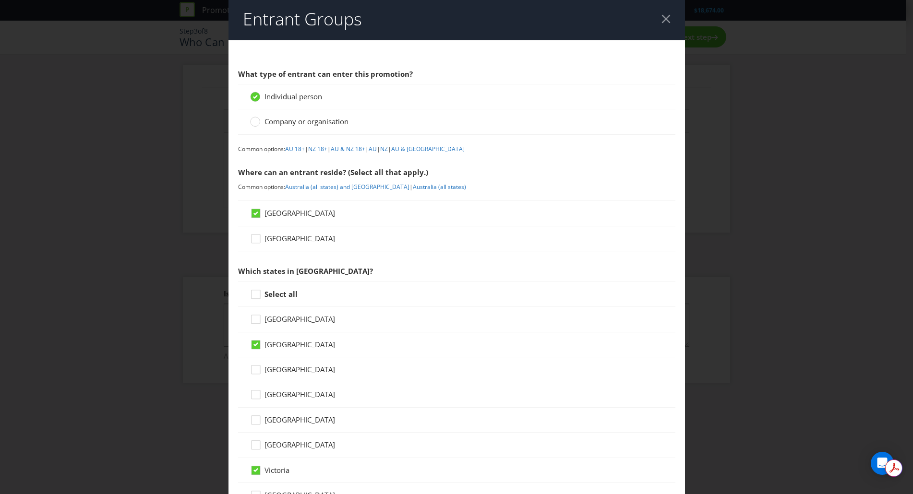
scroll to position [0, 0]
click at [662, 24] on div at bounding box center [665, 20] width 9 height 9
